Goal: Navigation & Orientation: Understand site structure

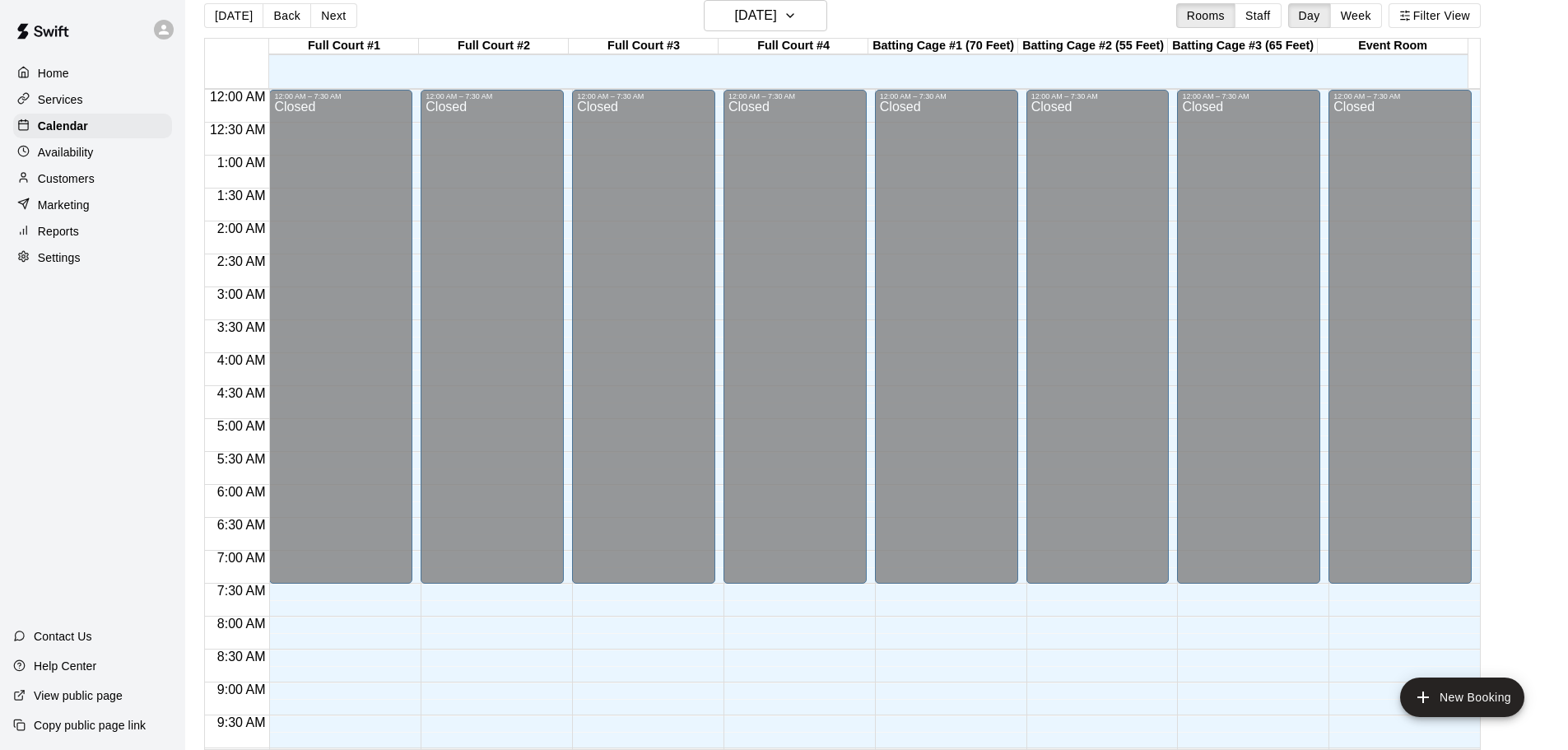
scroll to position [741, 0]
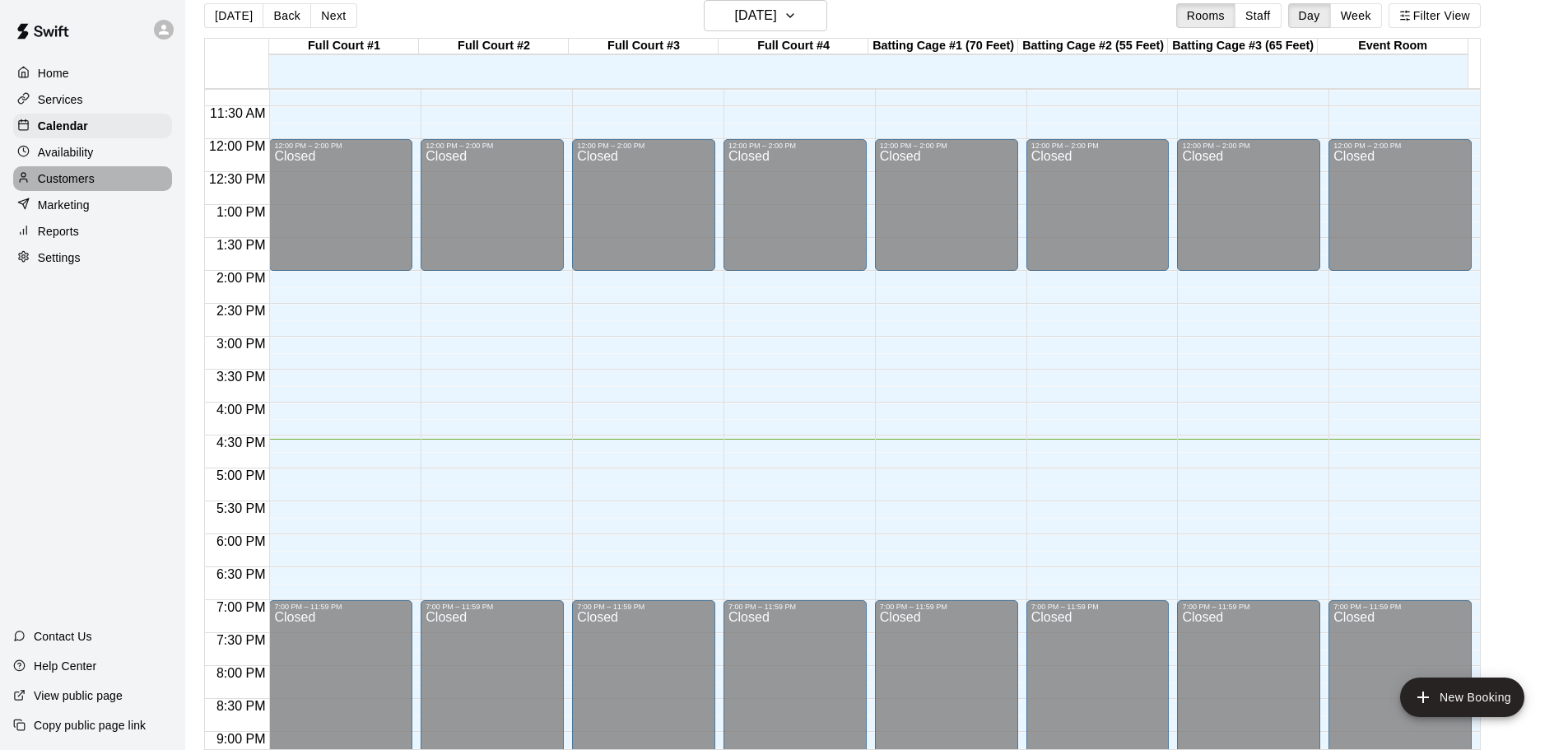
click at [84, 172] on div "Customers" at bounding box center [93, 178] width 159 height 24
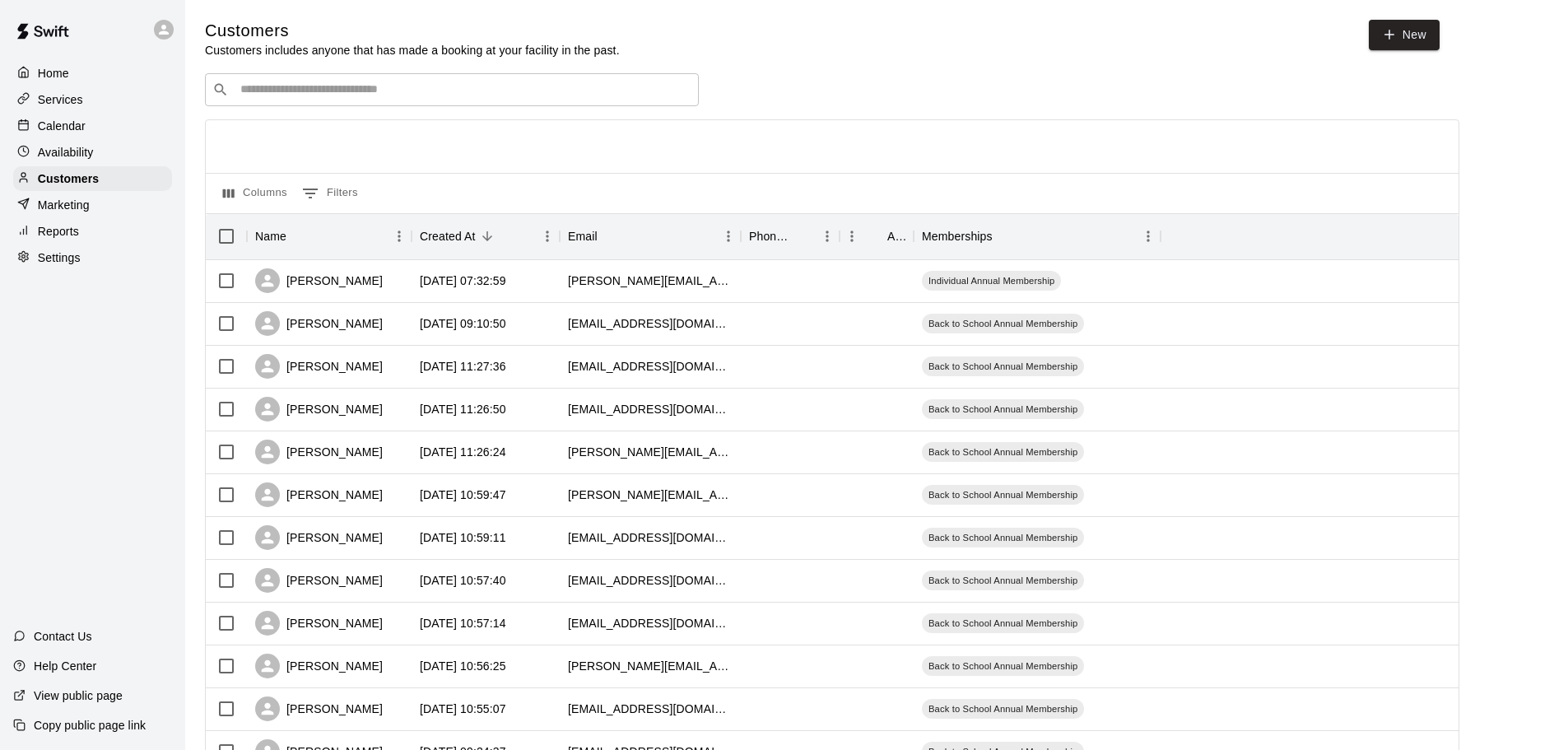
click at [71, 97] on p "Services" at bounding box center [60, 99] width 45 height 16
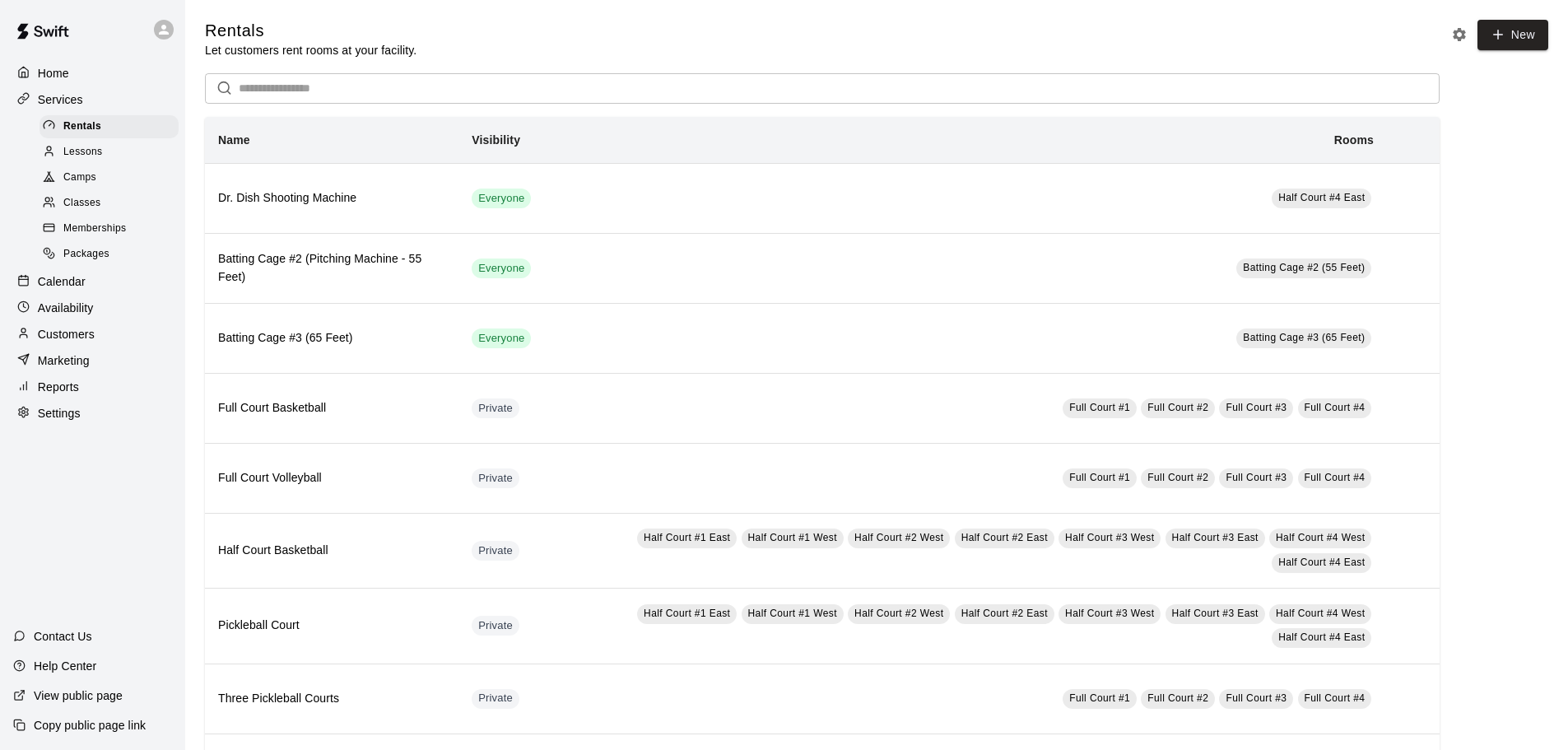
click at [95, 233] on span "Memberships" at bounding box center [94, 228] width 62 height 16
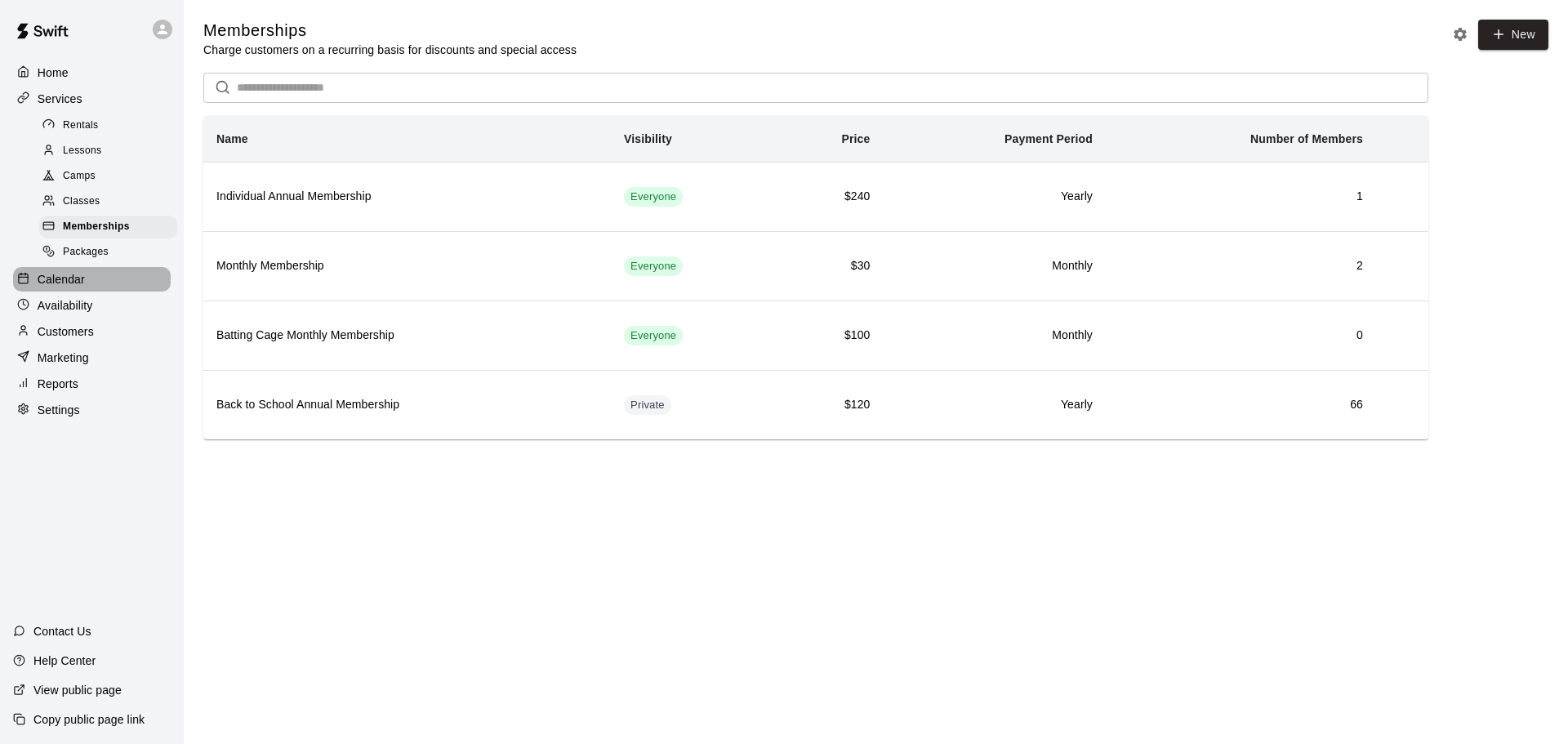
click at [75, 287] on p "Calendar" at bounding box center [61, 279] width 47 height 16
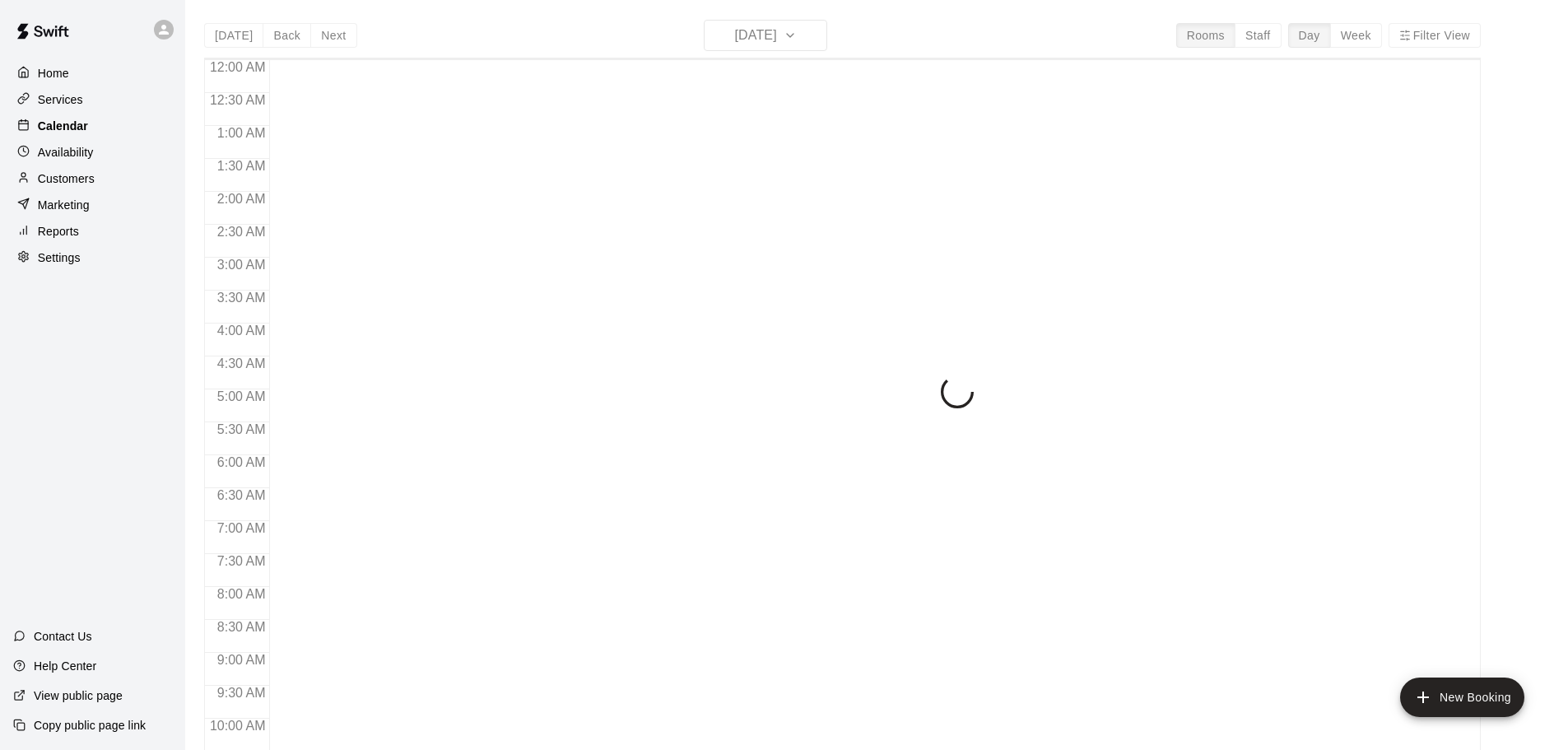
scroll to position [872, 0]
